Goal: Task Accomplishment & Management: Manage account settings

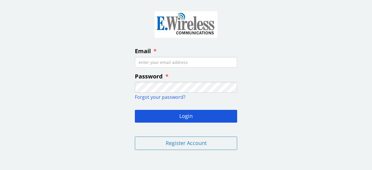
type input "f"
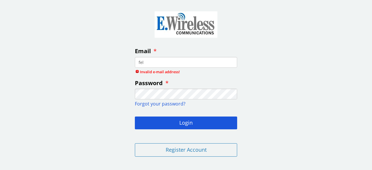
type input "[EMAIL_ADDRESS][DOMAIN_NAME]"
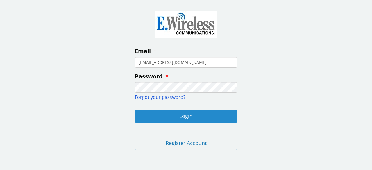
click at [169, 116] on button "Login" at bounding box center [186, 116] width 102 height 13
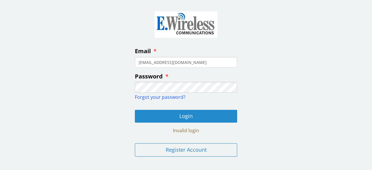
click at [149, 116] on button "Login" at bounding box center [186, 116] width 102 height 13
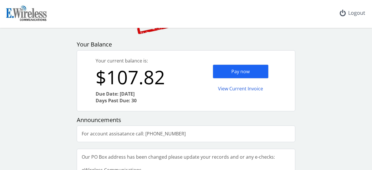
scroll to position [67, 0]
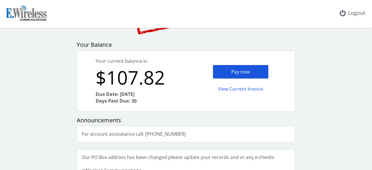
click at [235, 72] on div "Pay now" at bounding box center [241, 72] width 56 height 14
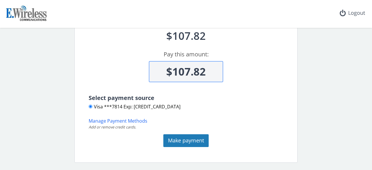
scroll to position [44, 0]
click at [175, 139] on button "Make payment" at bounding box center [186, 140] width 45 height 13
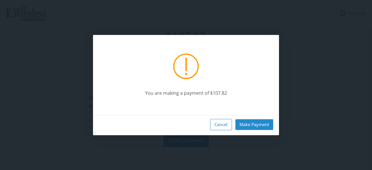
click at [252, 125] on button "Make Payment" at bounding box center [255, 124] width 38 height 11
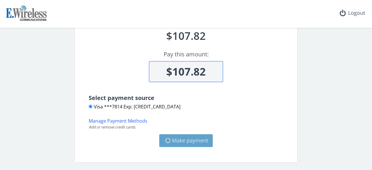
type input "$0"
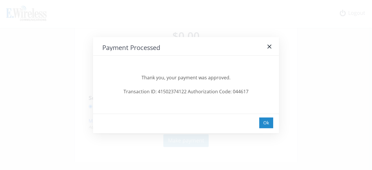
click at [268, 122] on div "Ok" at bounding box center [267, 123] width 14 height 11
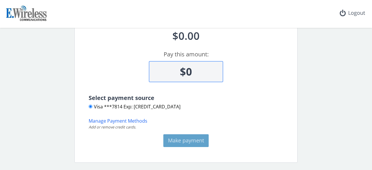
scroll to position [29, 0]
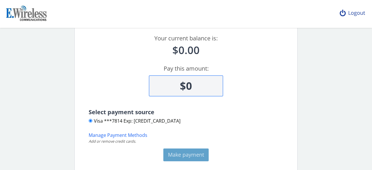
click at [355, 14] on div "Logout" at bounding box center [353, 13] width 35 height 26
